Goal: Task Accomplishment & Management: Complete application form

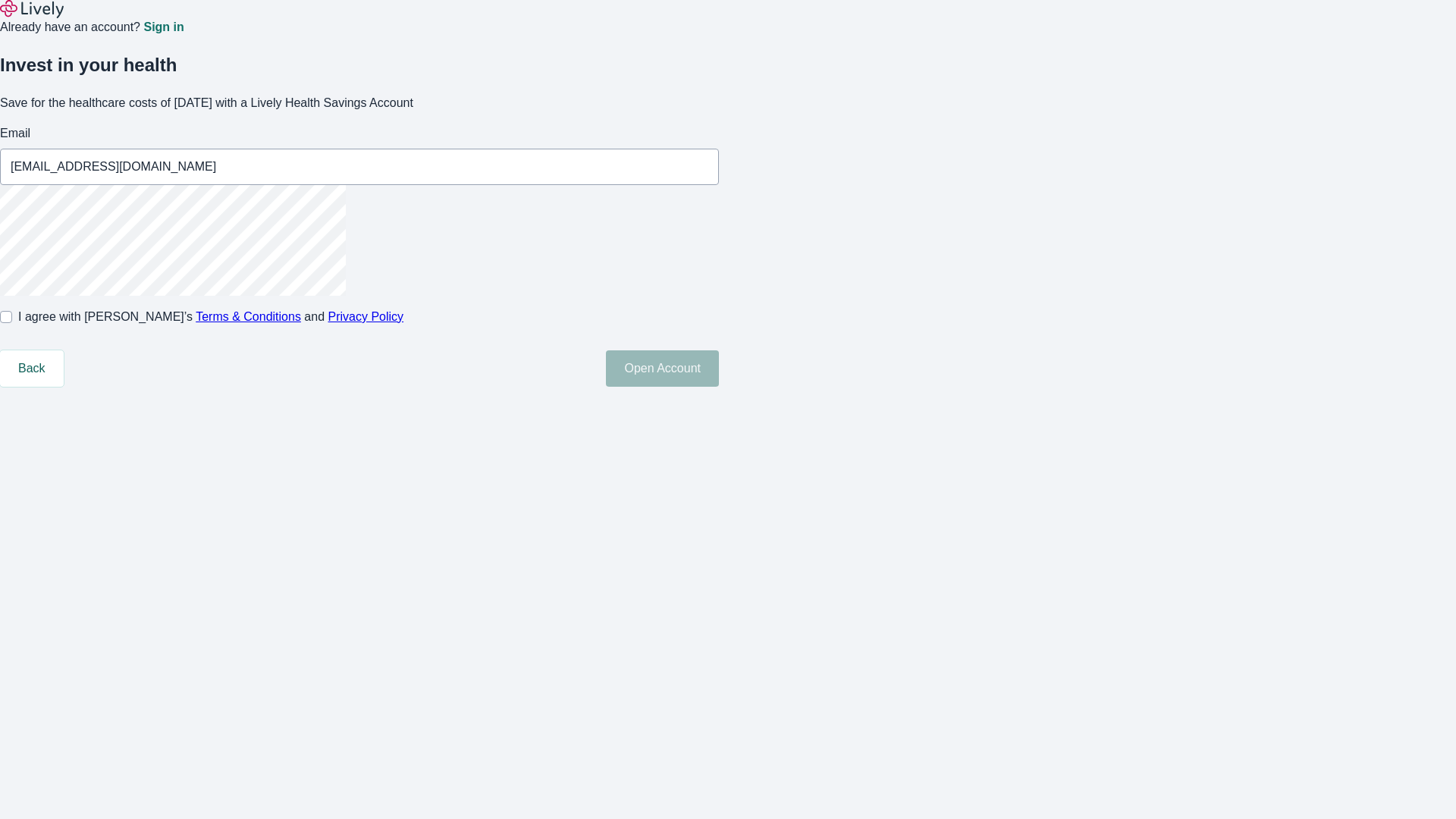
click at [12, 323] on input "I agree with Lively’s Terms & Conditions and Privacy Policy" at bounding box center [6, 317] width 12 height 12
checkbox input "true"
click at [719, 387] on button "Open Account" at bounding box center [662, 369] width 113 height 37
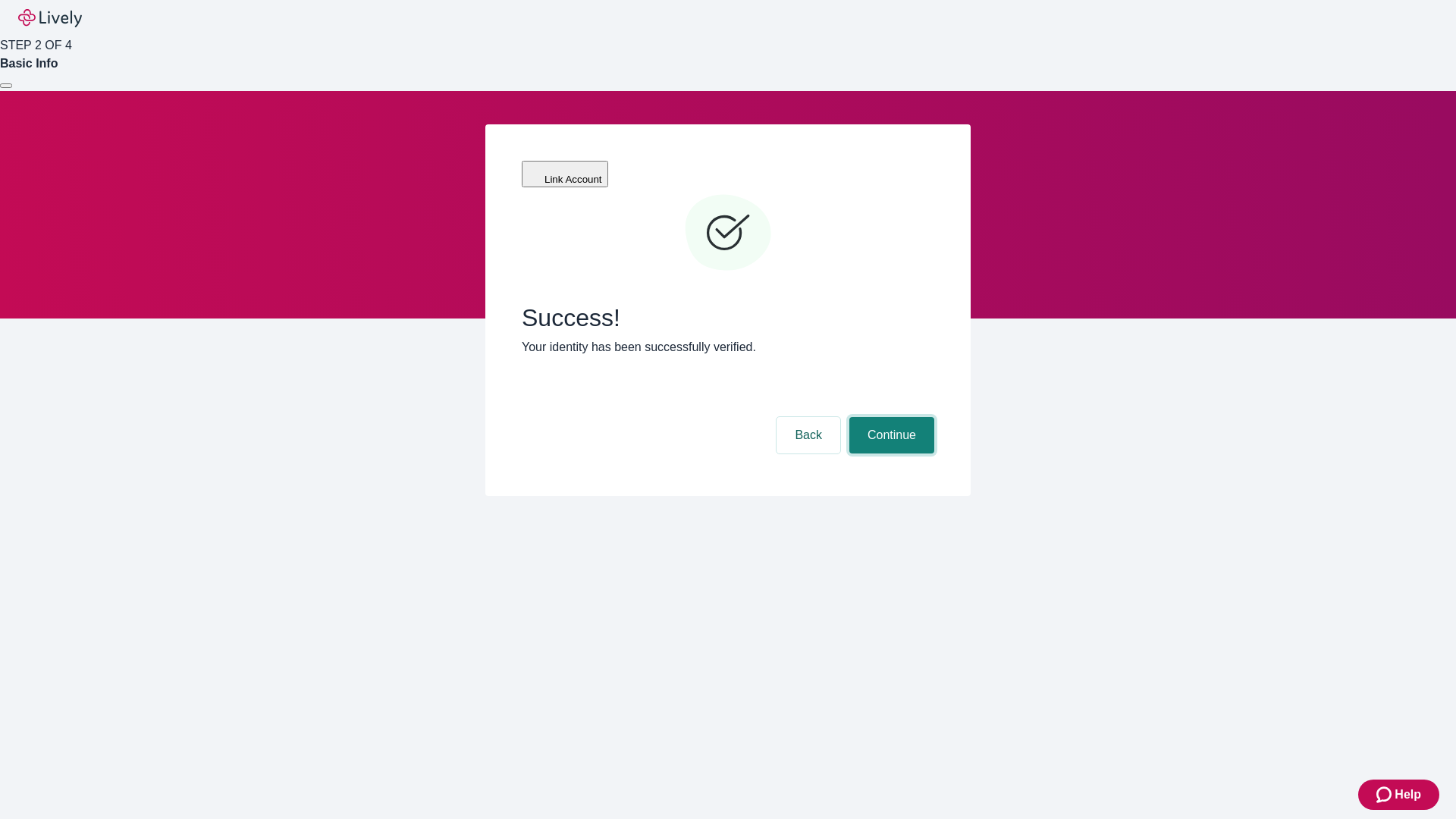
click at [890, 417] on button "Continue" at bounding box center [891, 435] width 85 height 37
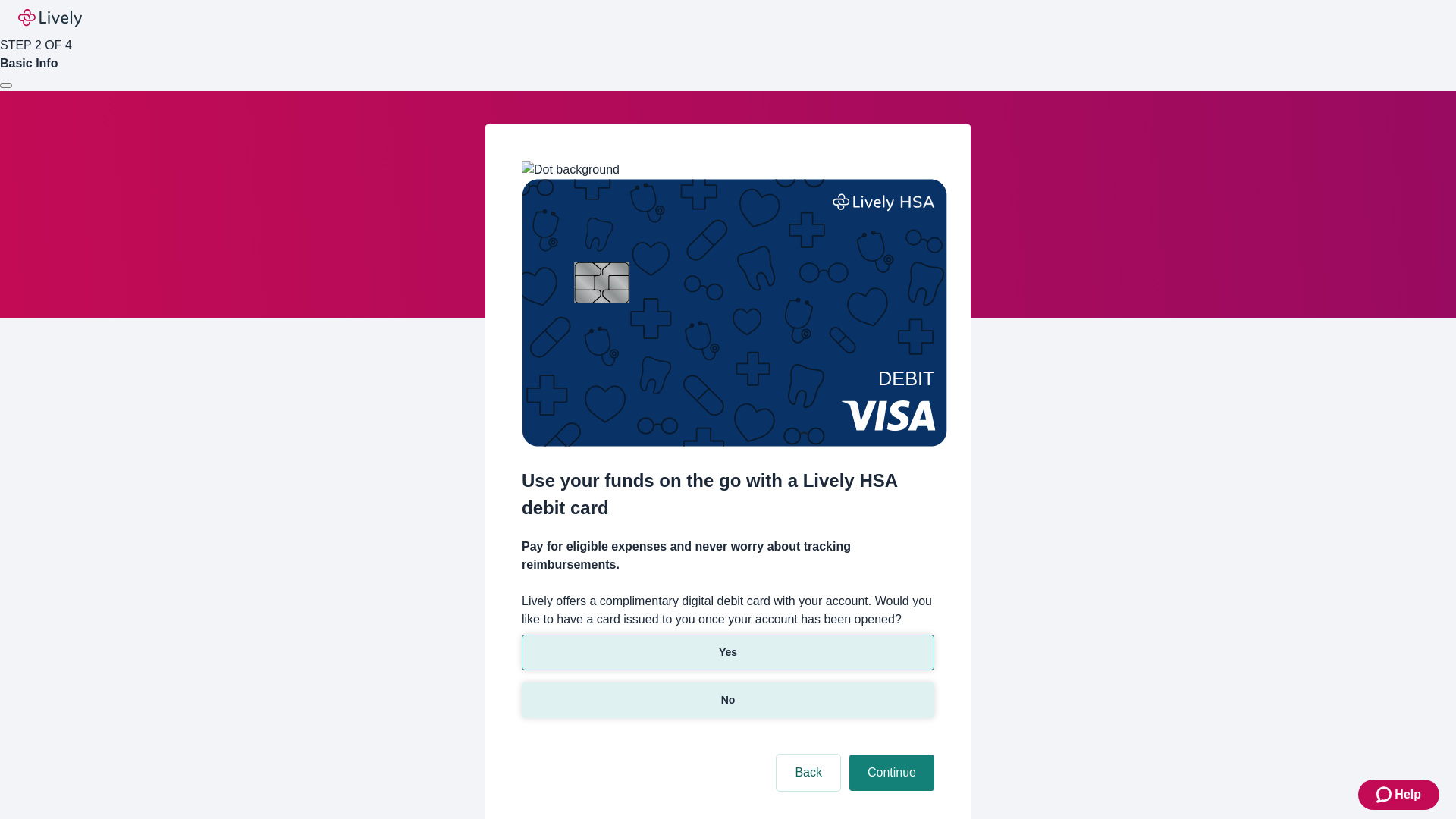
click at [727, 692] on p "No" at bounding box center [728, 700] width 14 height 16
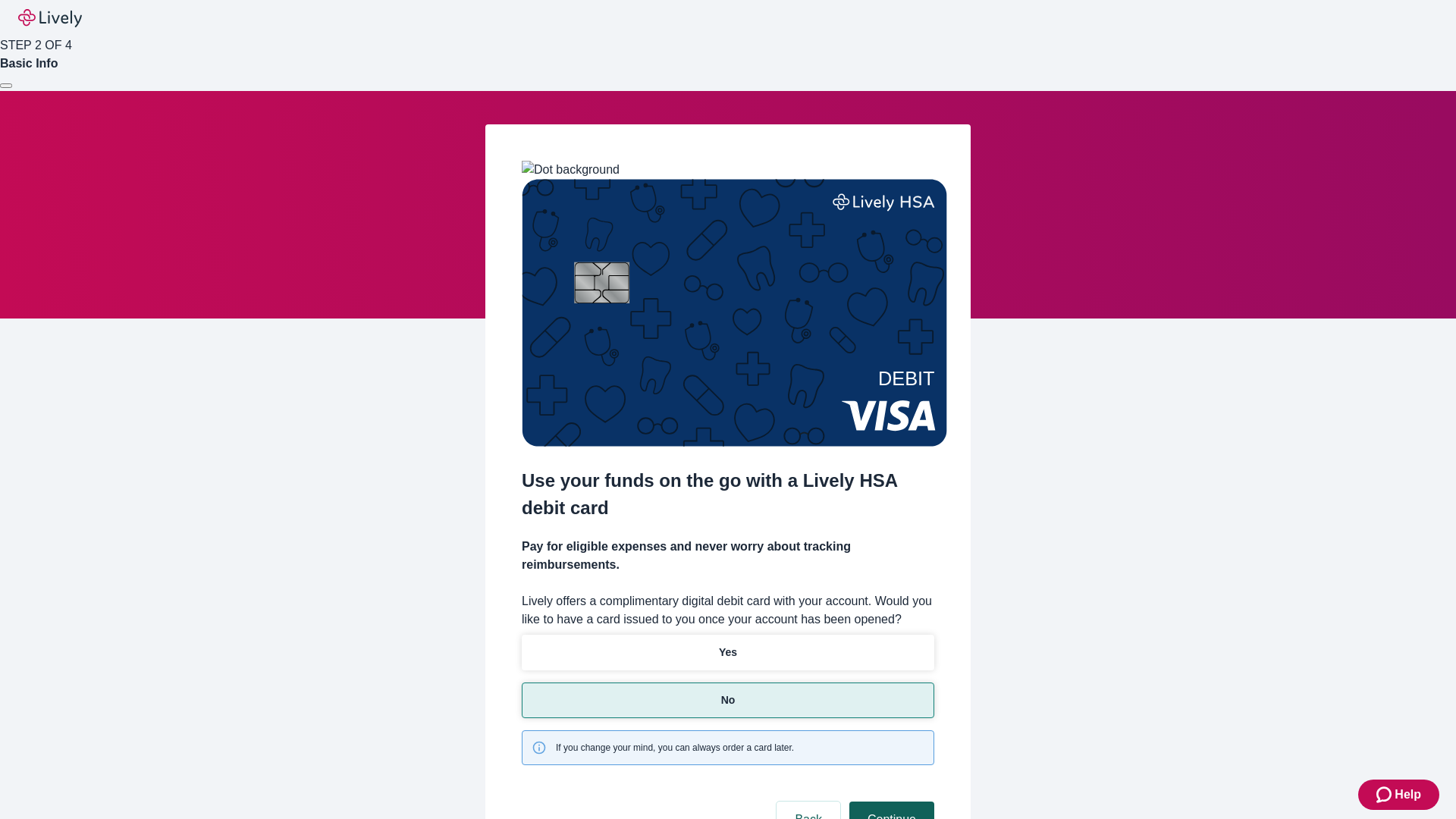
click at [890, 802] on button "Continue" at bounding box center [891, 820] width 85 height 37
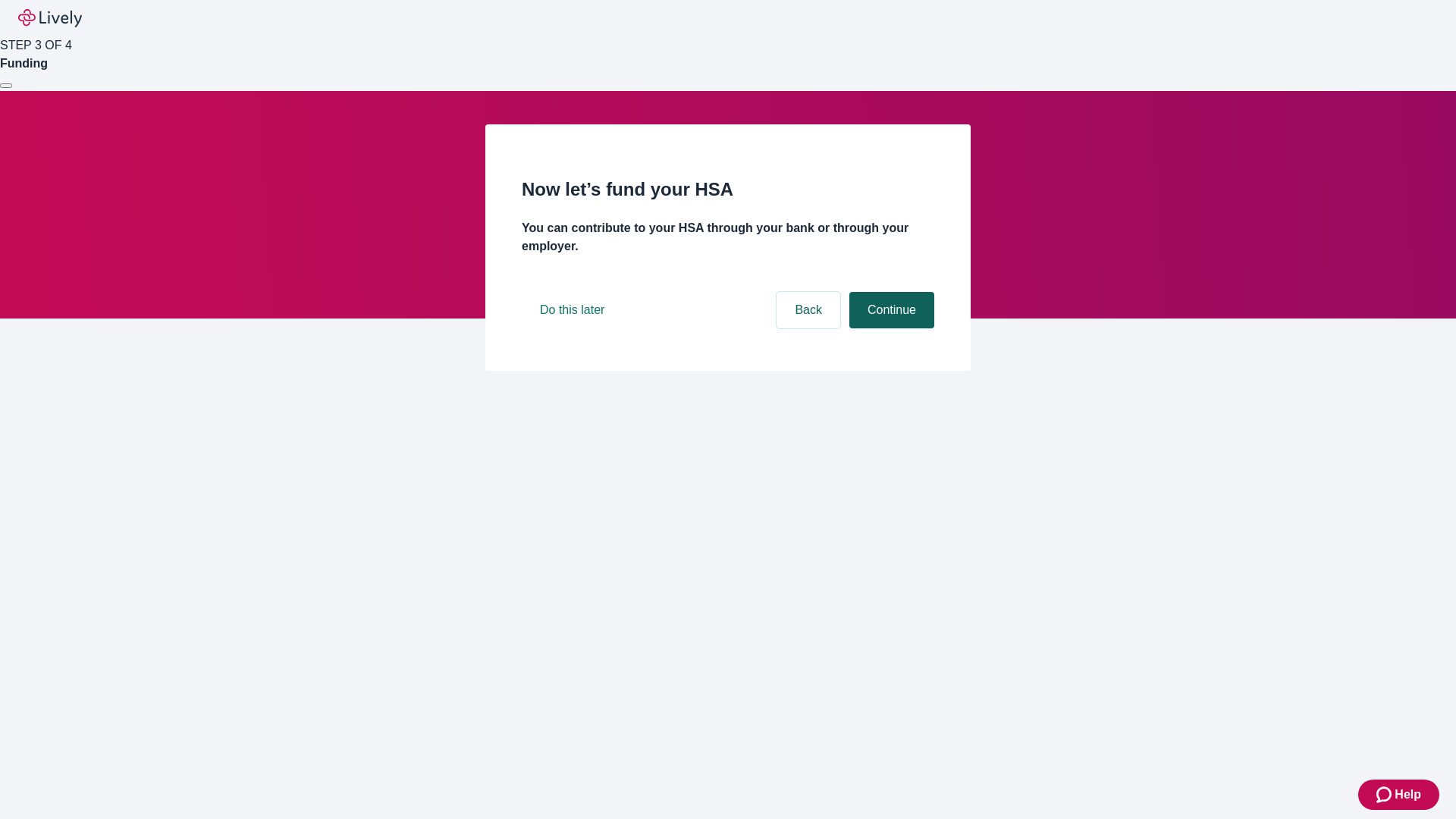
click at [890, 329] on button "Continue" at bounding box center [891, 310] width 85 height 37
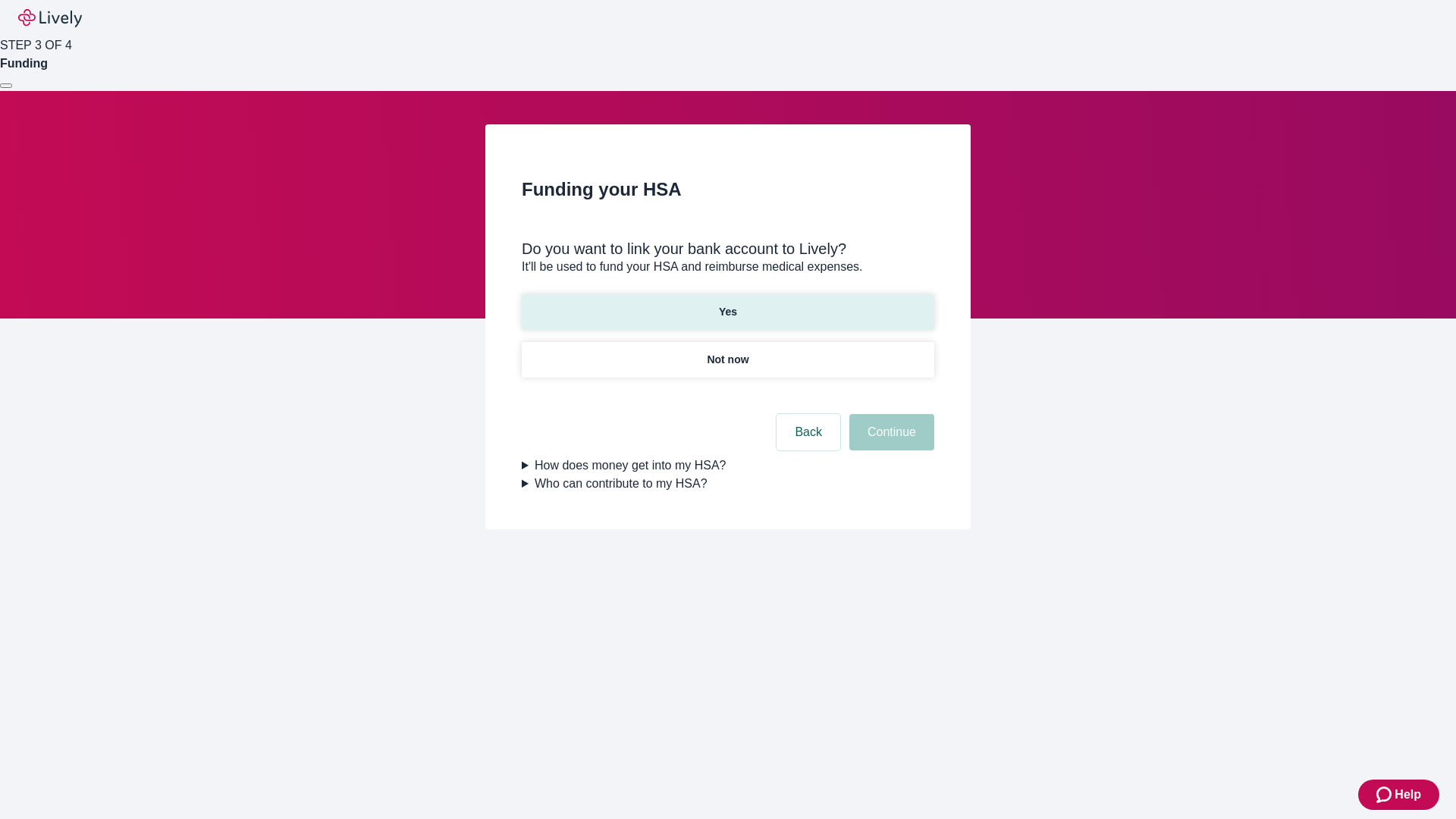
click at [727, 304] on p "Yes" at bounding box center [728, 312] width 18 height 16
click at [890, 414] on button "Continue" at bounding box center [891, 433] width 85 height 37
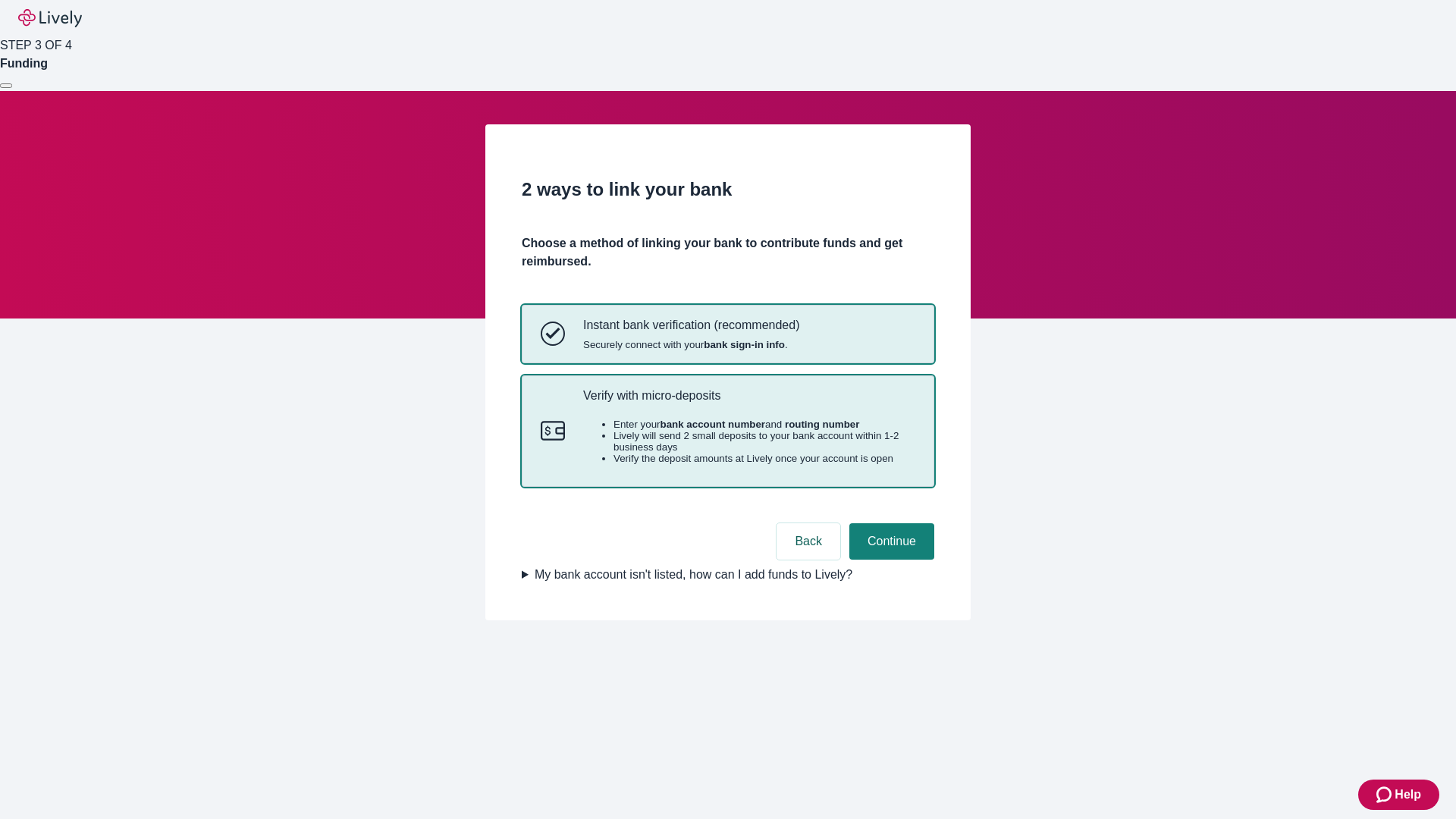
click at [749, 403] on p "Verify with micro-deposits" at bounding box center [749, 395] width 332 height 14
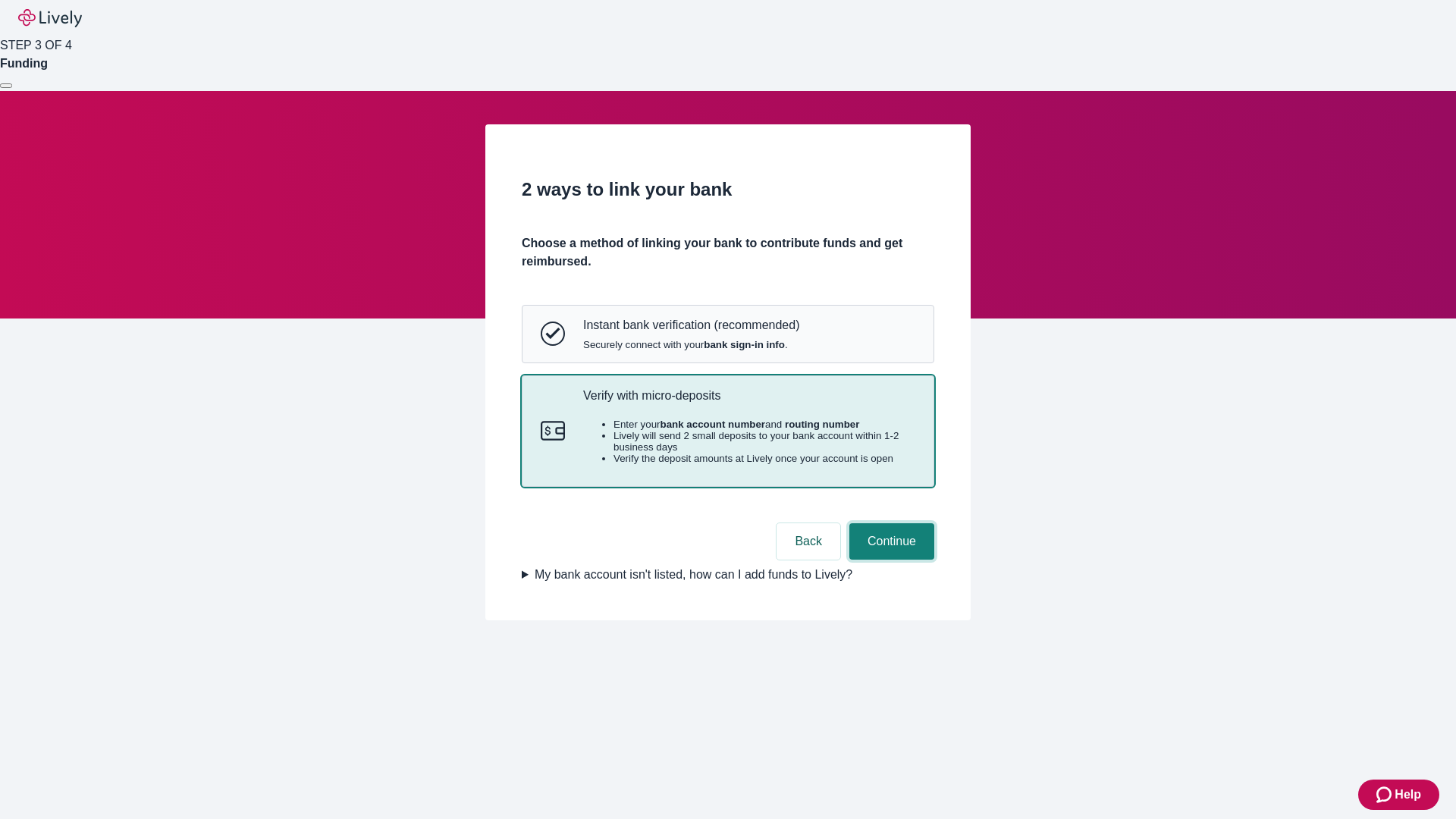
click at [890, 560] on button "Continue" at bounding box center [891, 542] width 85 height 37
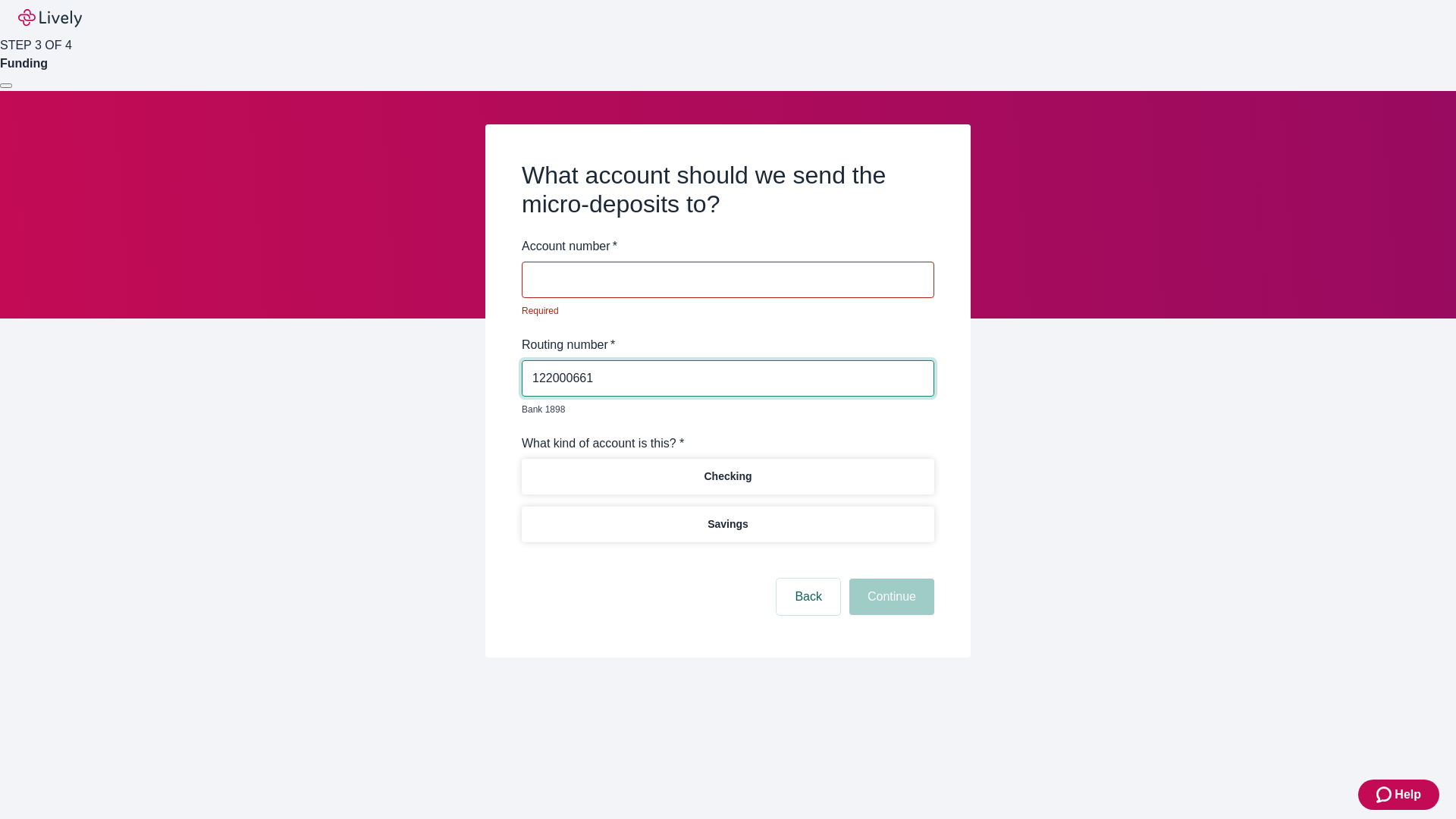
type input "122000661"
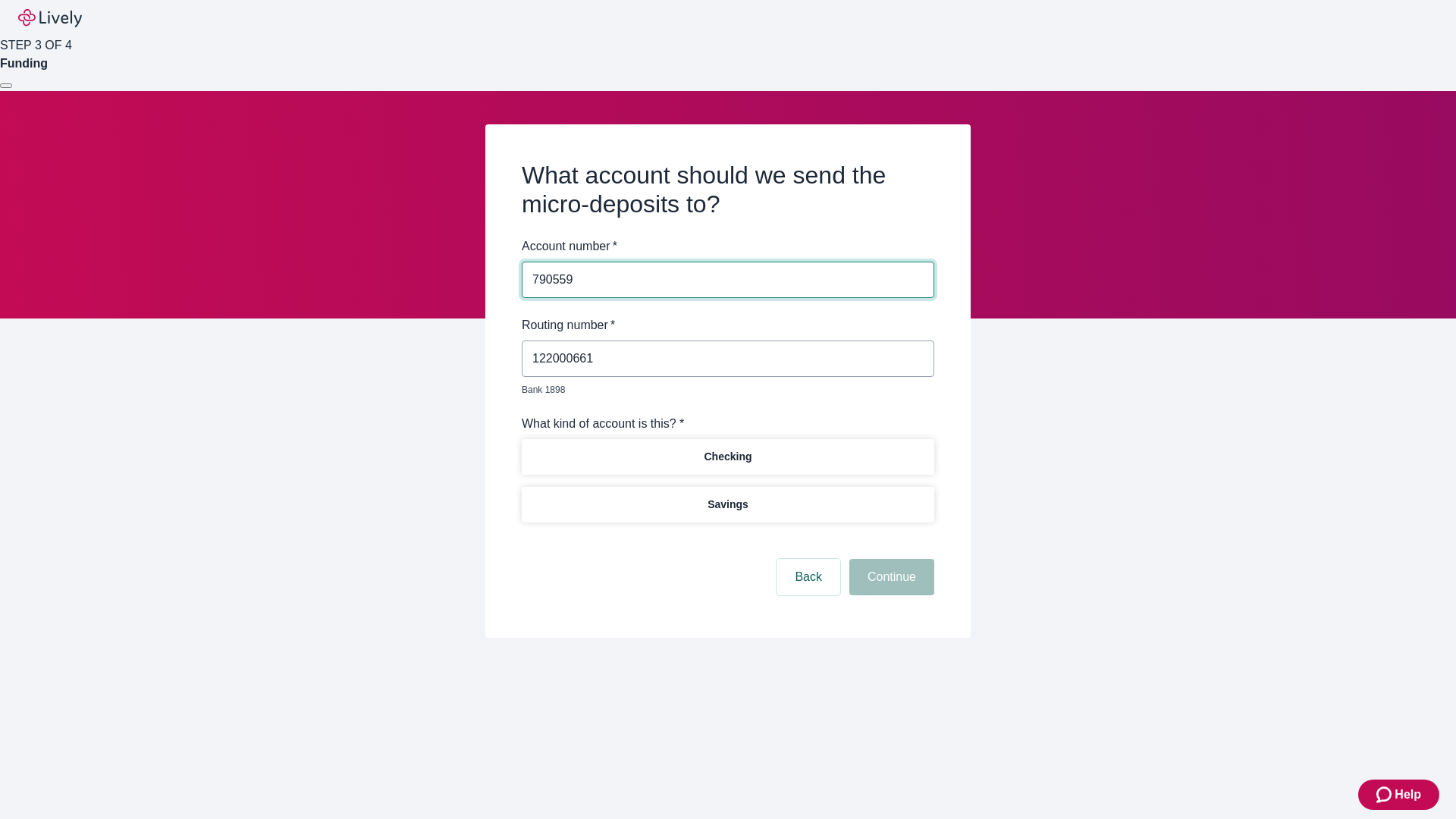
type input "790559"
click at [727, 449] on p "Checking" at bounding box center [727, 457] width 48 height 16
click at [890, 560] on button "Continue" at bounding box center [891, 578] width 85 height 37
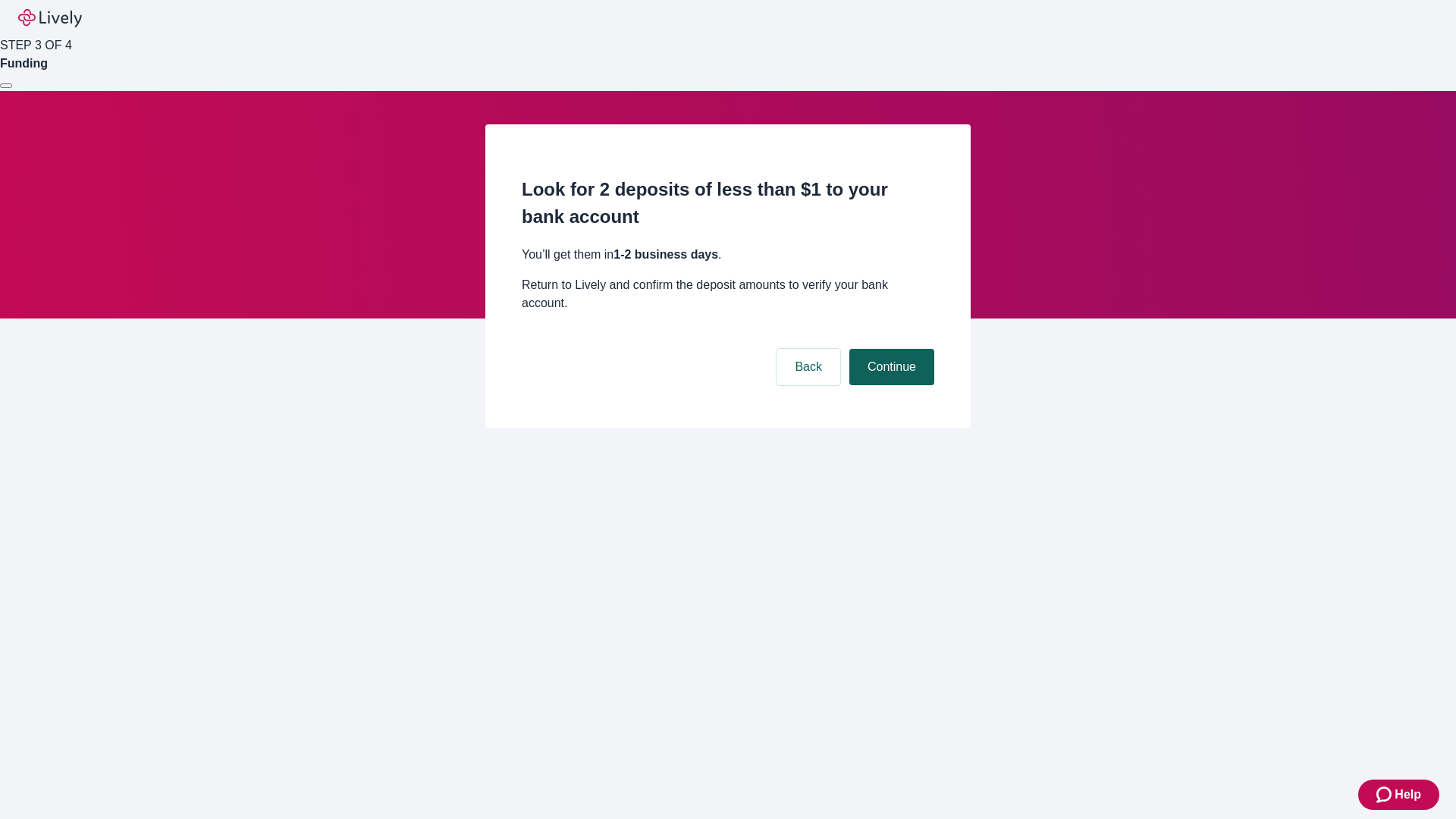
click at [890, 349] on button "Continue" at bounding box center [891, 367] width 85 height 37
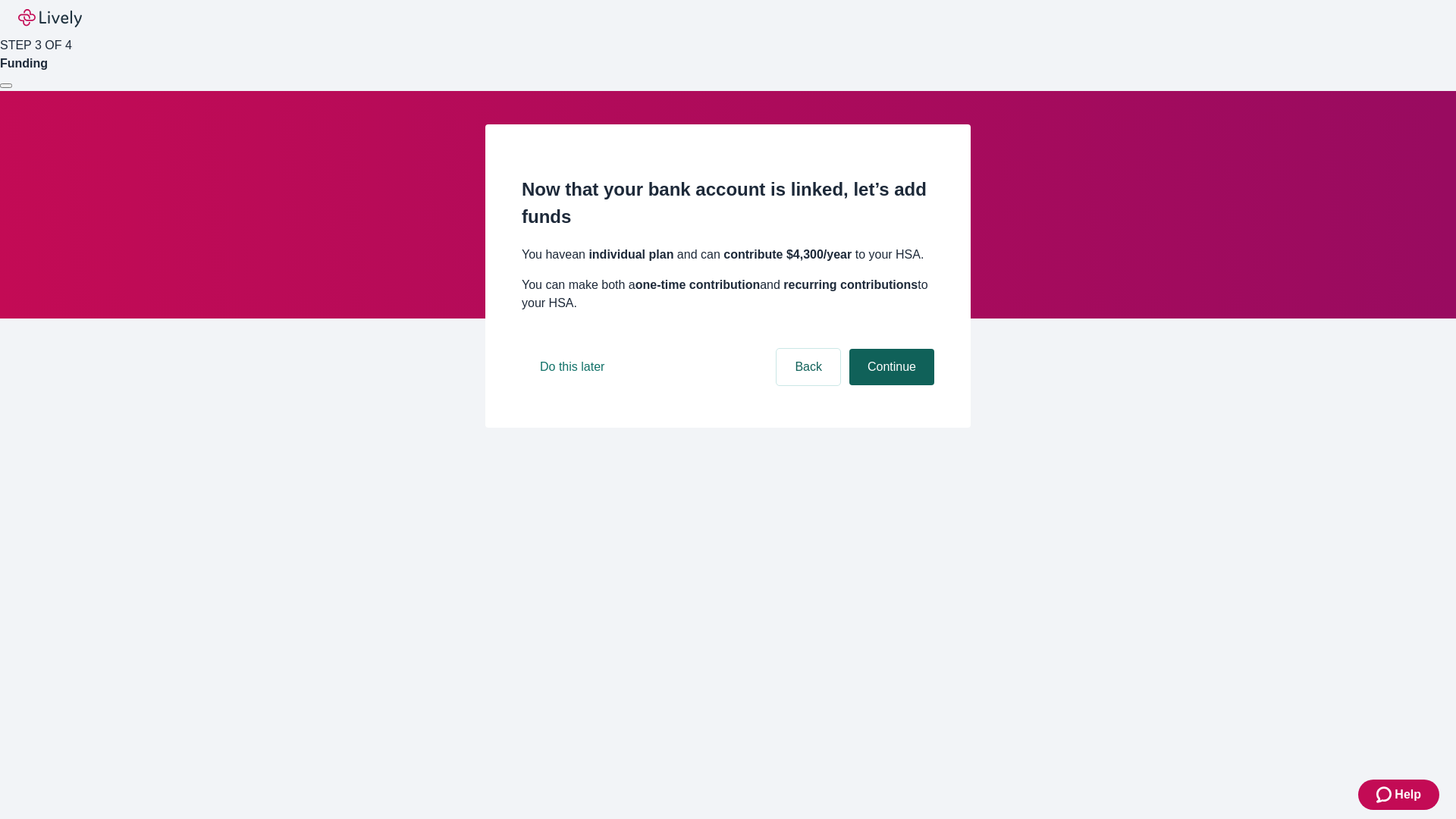
click at [890, 385] on button "Continue" at bounding box center [891, 367] width 85 height 37
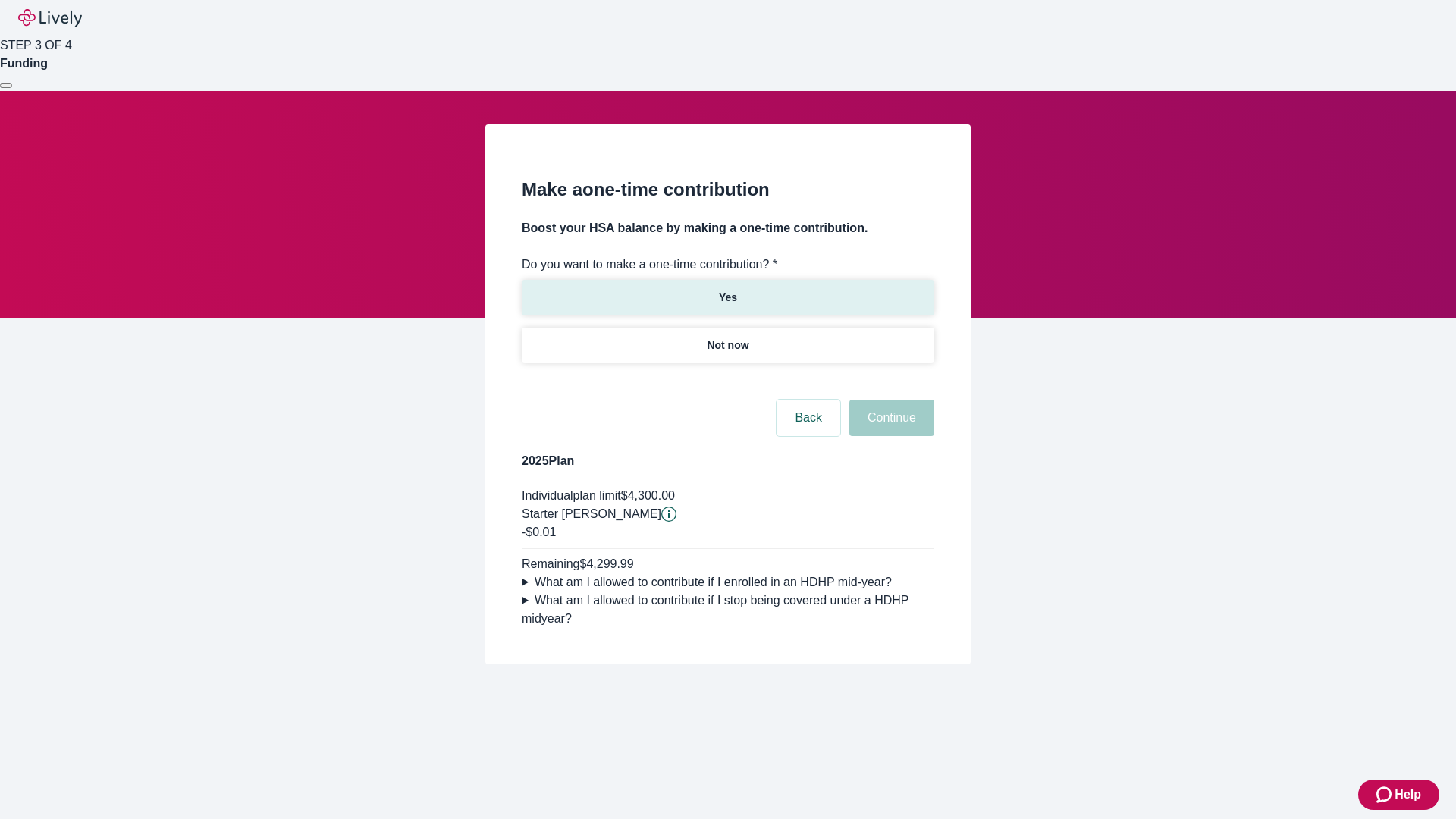
click at [727, 290] on p "Yes" at bounding box center [728, 298] width 18 height 16
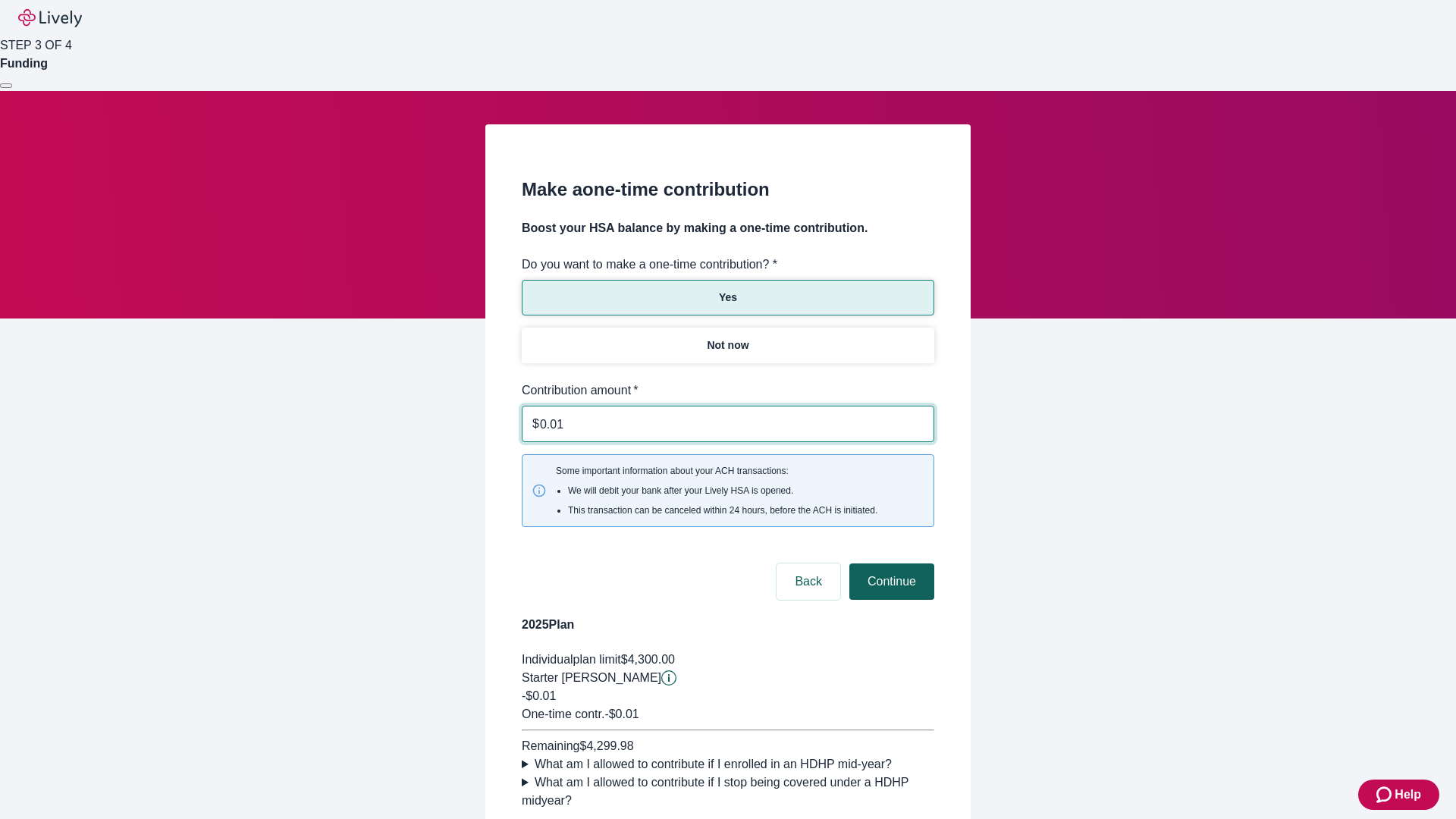
type input "0.01"
click at [890, 564] on button "Continue" at bounding box center [891, 582] width 85 height 37
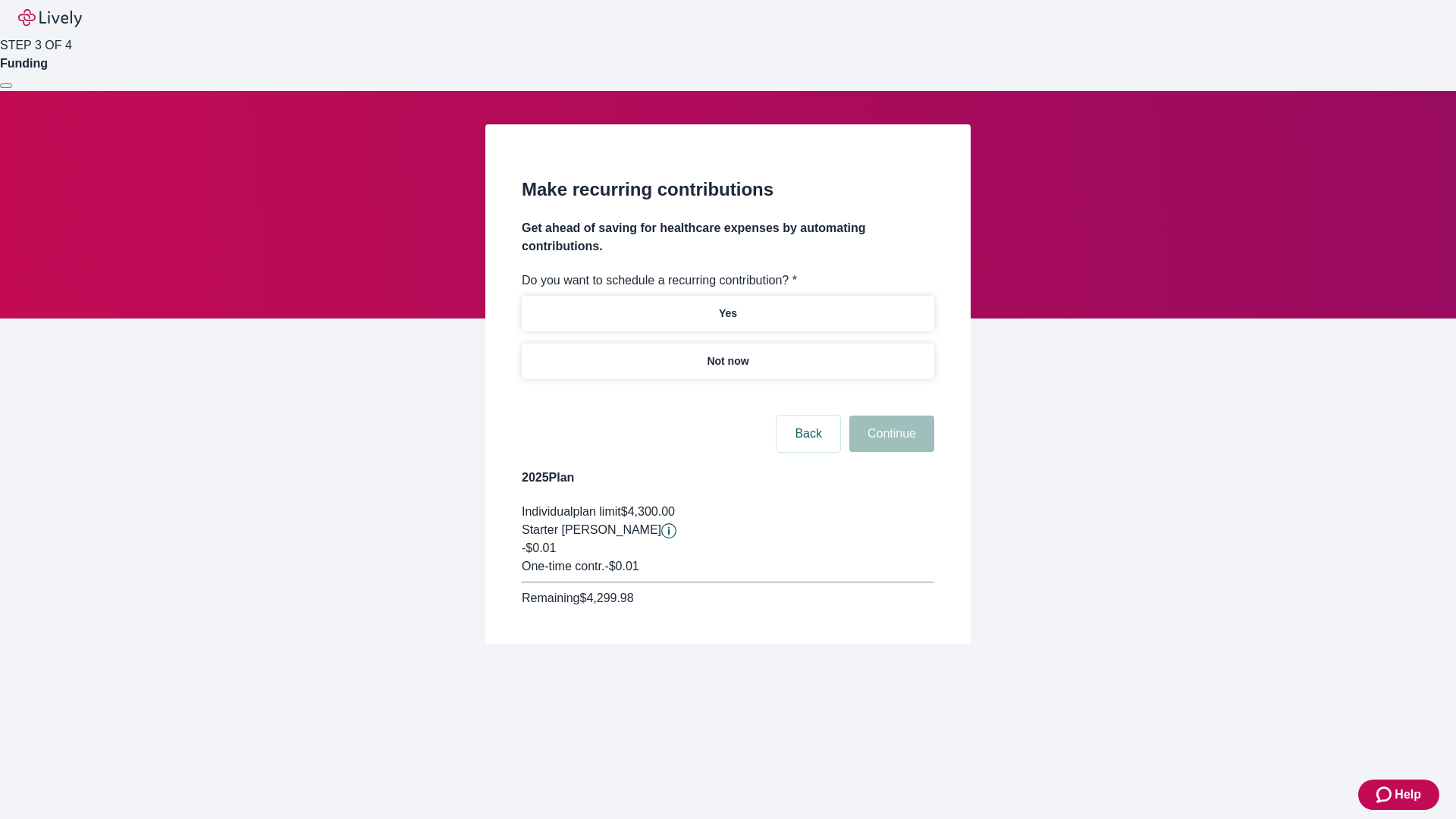
click at [727, 353] on p "Not now" at bounding box center [728, 361] width 42 height 16
click at [890, 416] on button "Continue" at bounding box center [891, 434] width 85 height 37
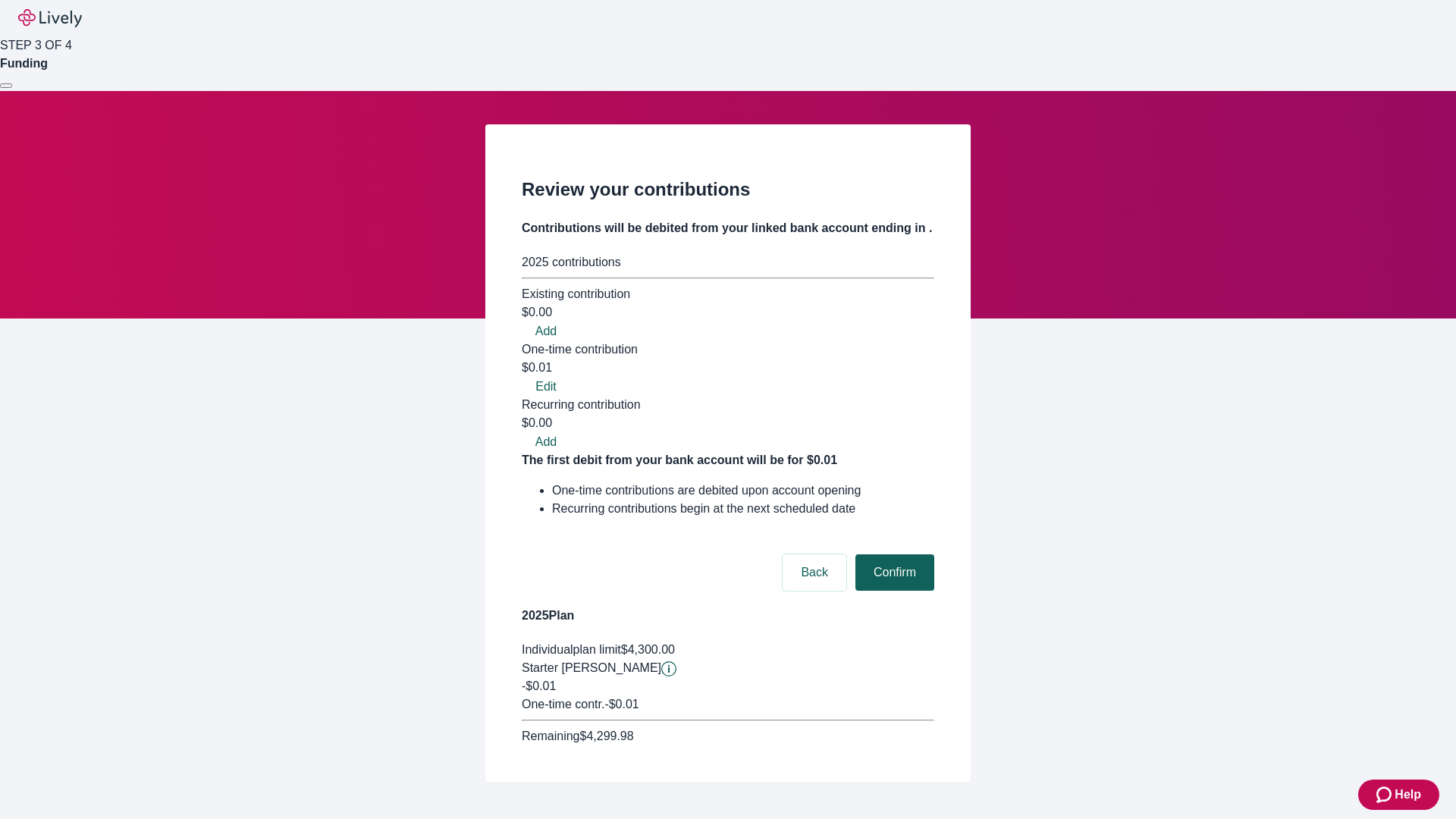
click at [893, 554] on button "Confirm" at bounding box center [895, 573] width 79 height 37
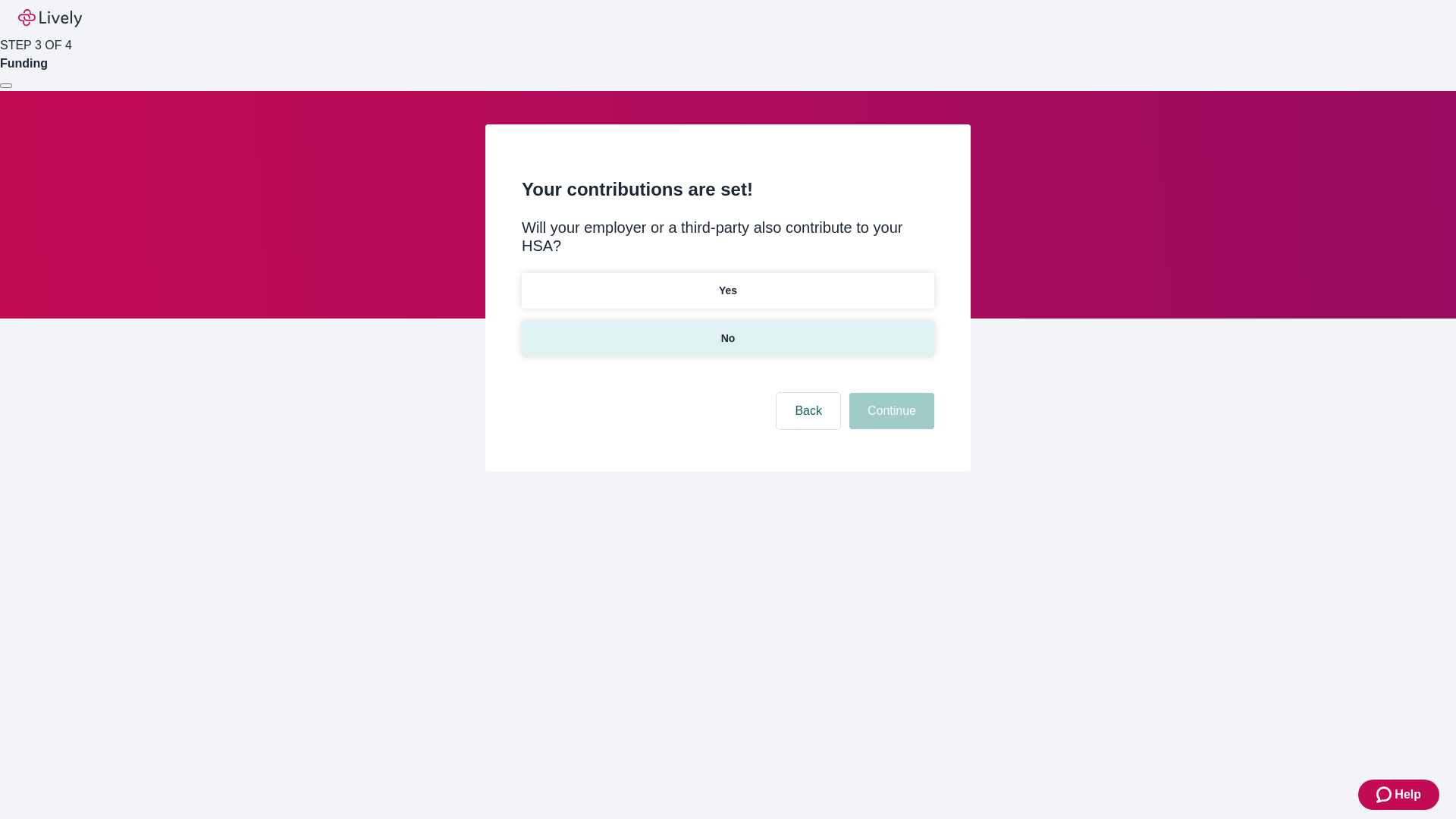
click at [727, 330] on p "No" at bounding box center [728, 338] width 14 height 16
click at [890, 393] on button "Continue" at bounding box center [891, 412] width 85 height 37
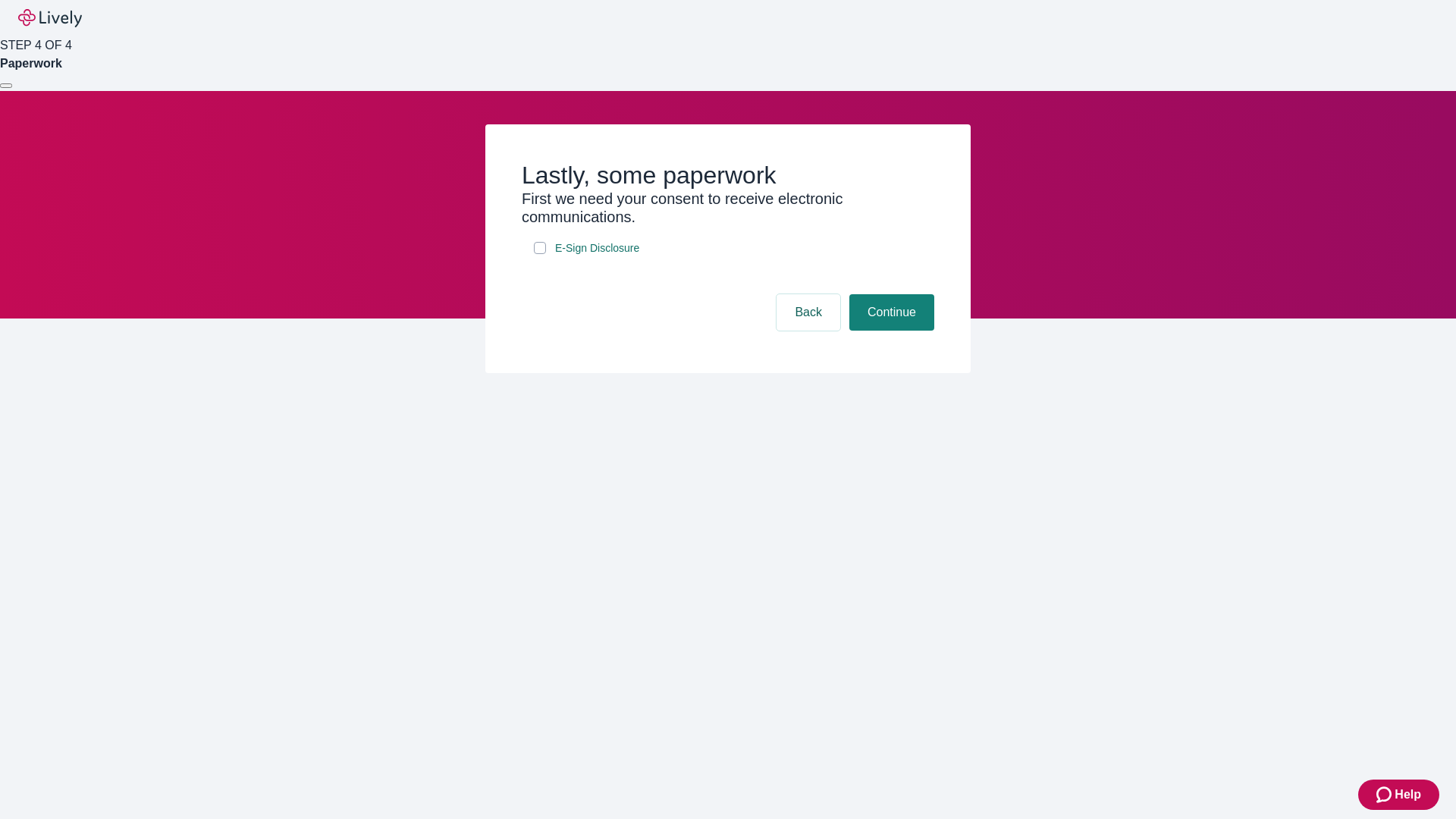
click at [540, 254] on input "E-Sign Disclosure" at bounding box center [540, 248] width 12 height 12
checkbox input "true"
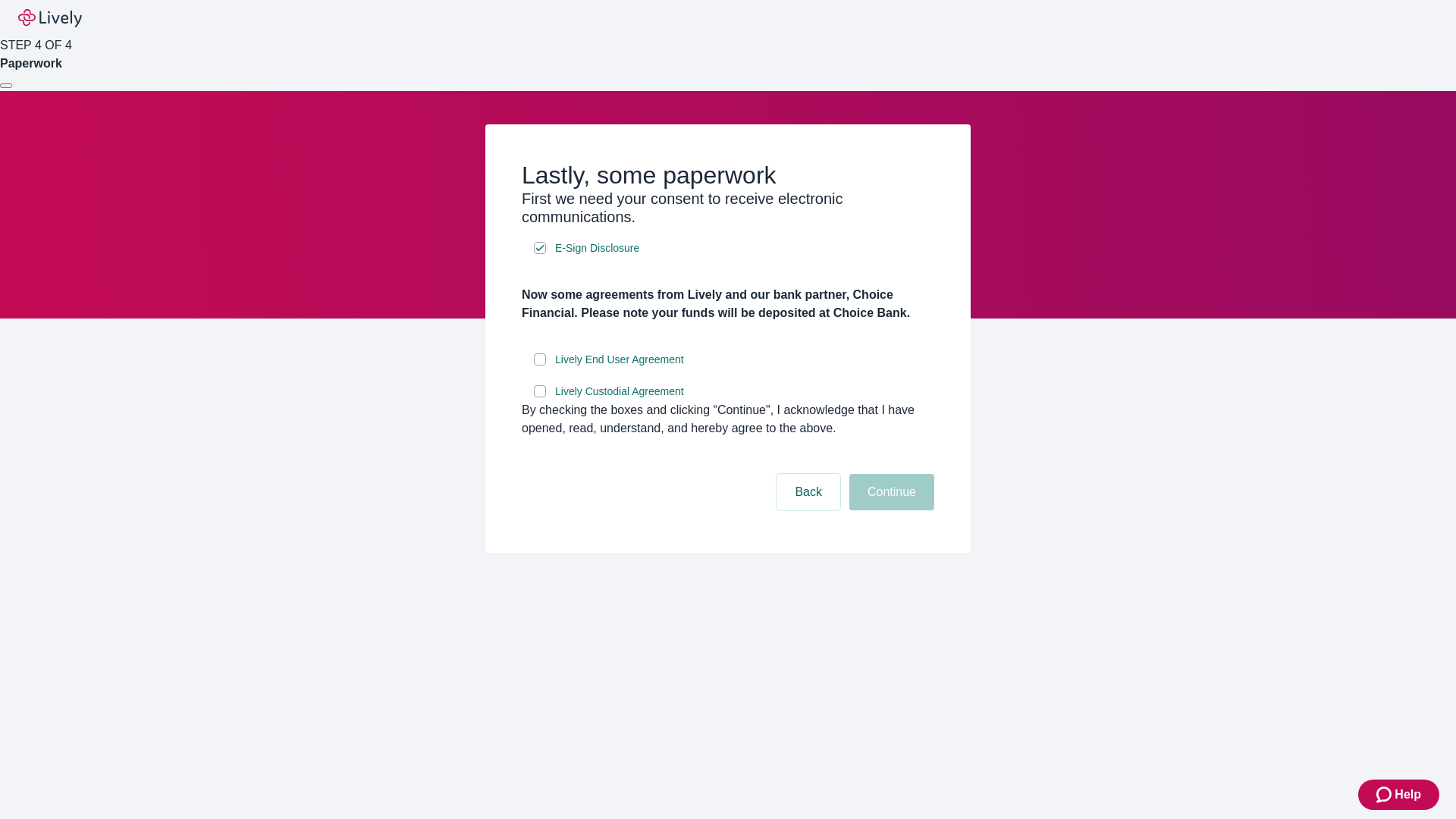
click at [540, 365] on input "Lively End User Agreement" at bounding box center [540, 359] width 12 height 12
checkbox input "true"
click at [540, 398] on input "Lively Custodial Agreement" at bounding box center [540, 392] width 12 height 12
checkbox input "true"
click at [890, 510] on button "Continue" at bounding box center [891, 492] width 85 height 37
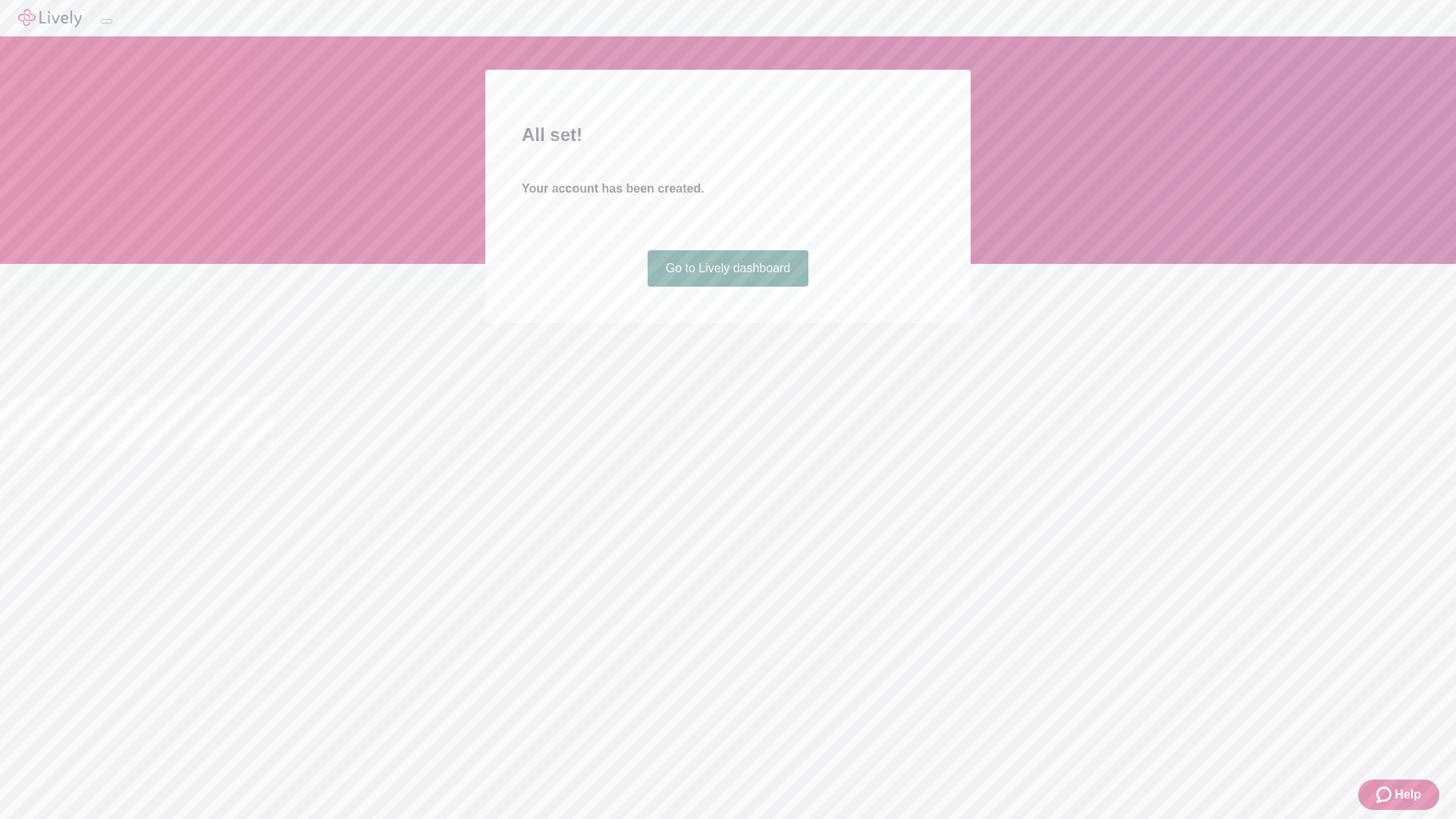
click at [727, 287] on link "Go to Lively dashboard" at bounding box center [728, 268] width 162 height 37
